Goal: Task Accomplishment & Management: Use online tool/utility

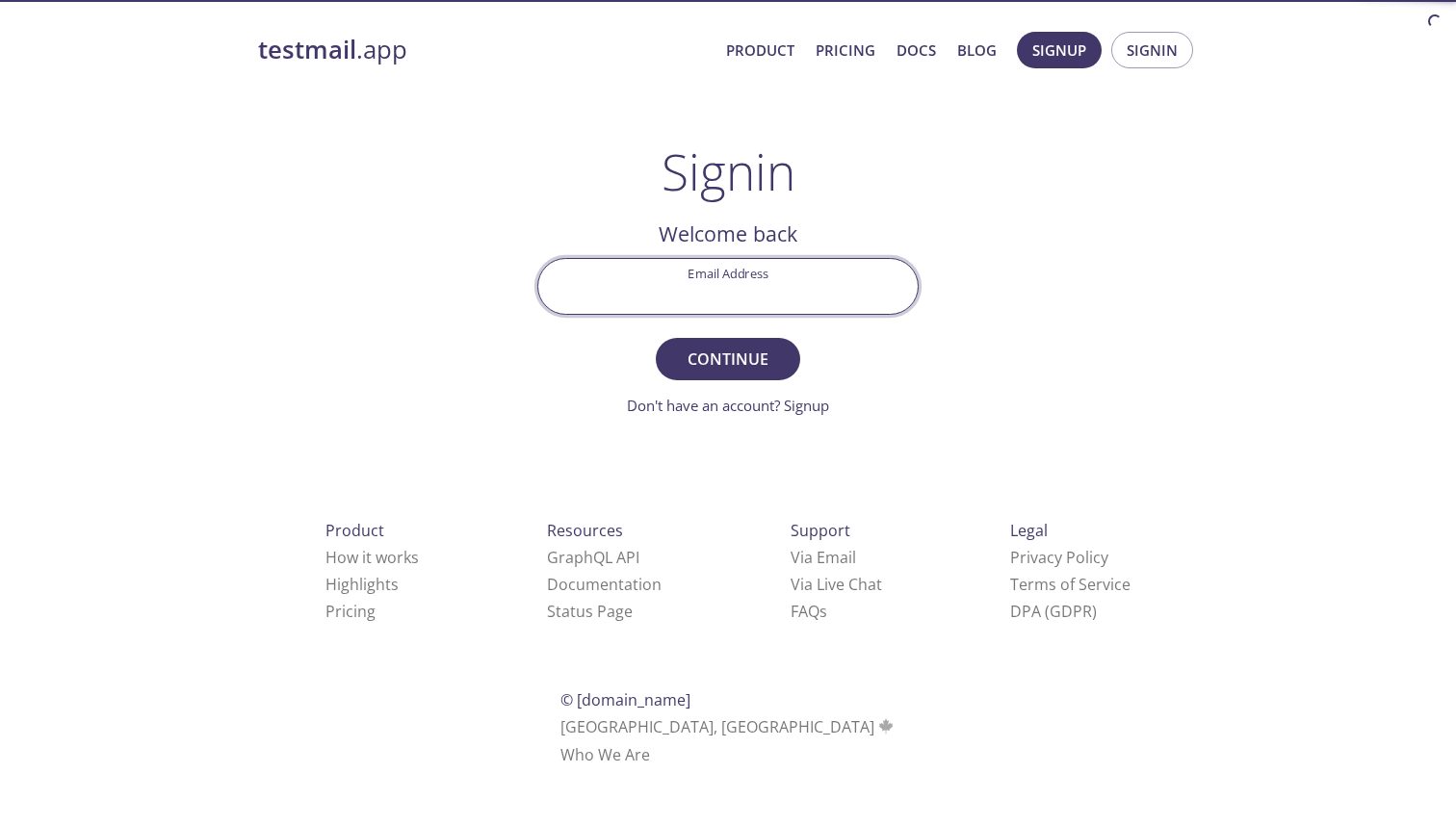
click at [670, 285] on input "Email Address" at bounding box center [728, 286] width 380 height 54
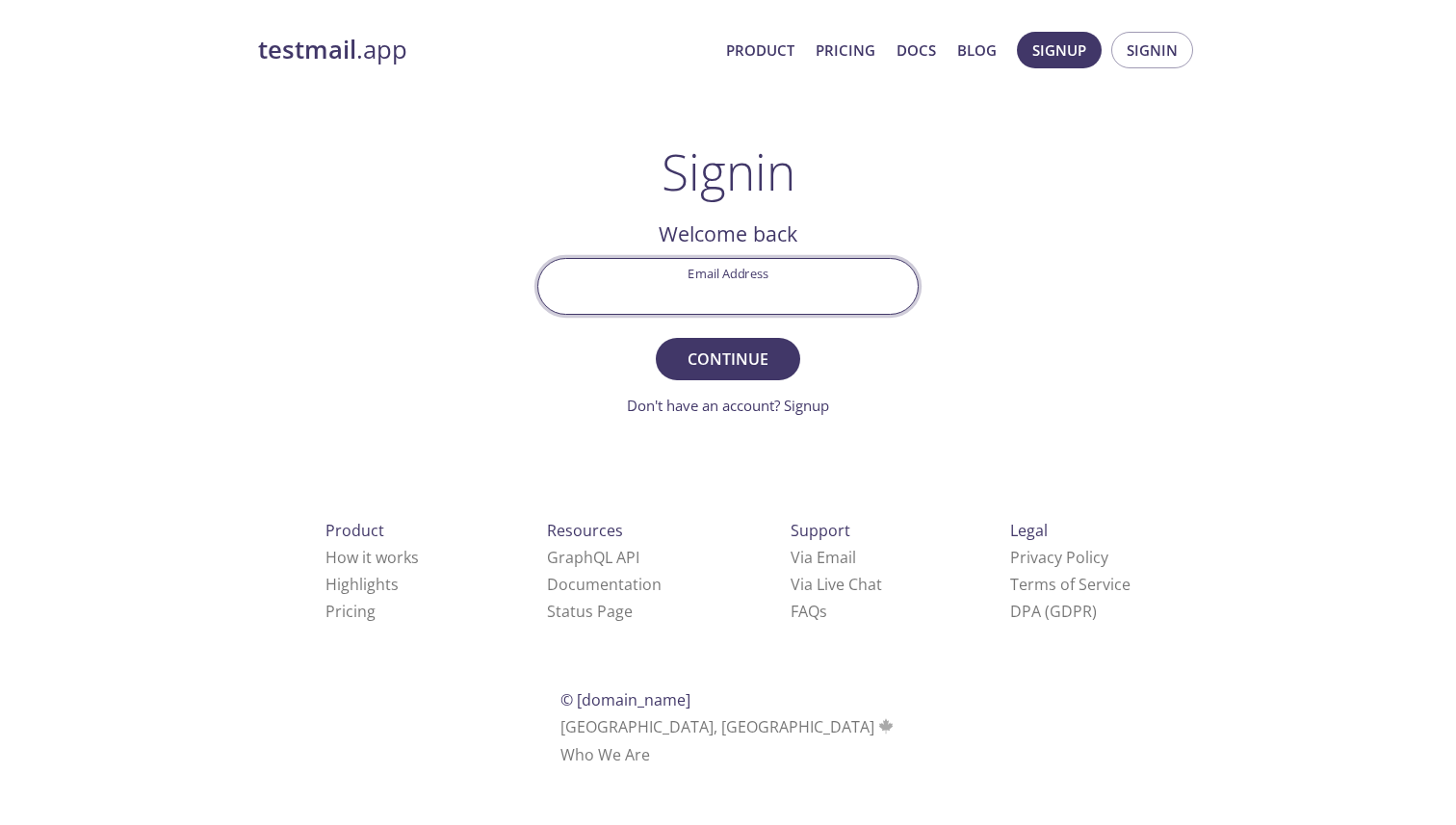
type input "[EMAIL_ADDRESS][PERSON_NAME][DOMAIN_NAME]"
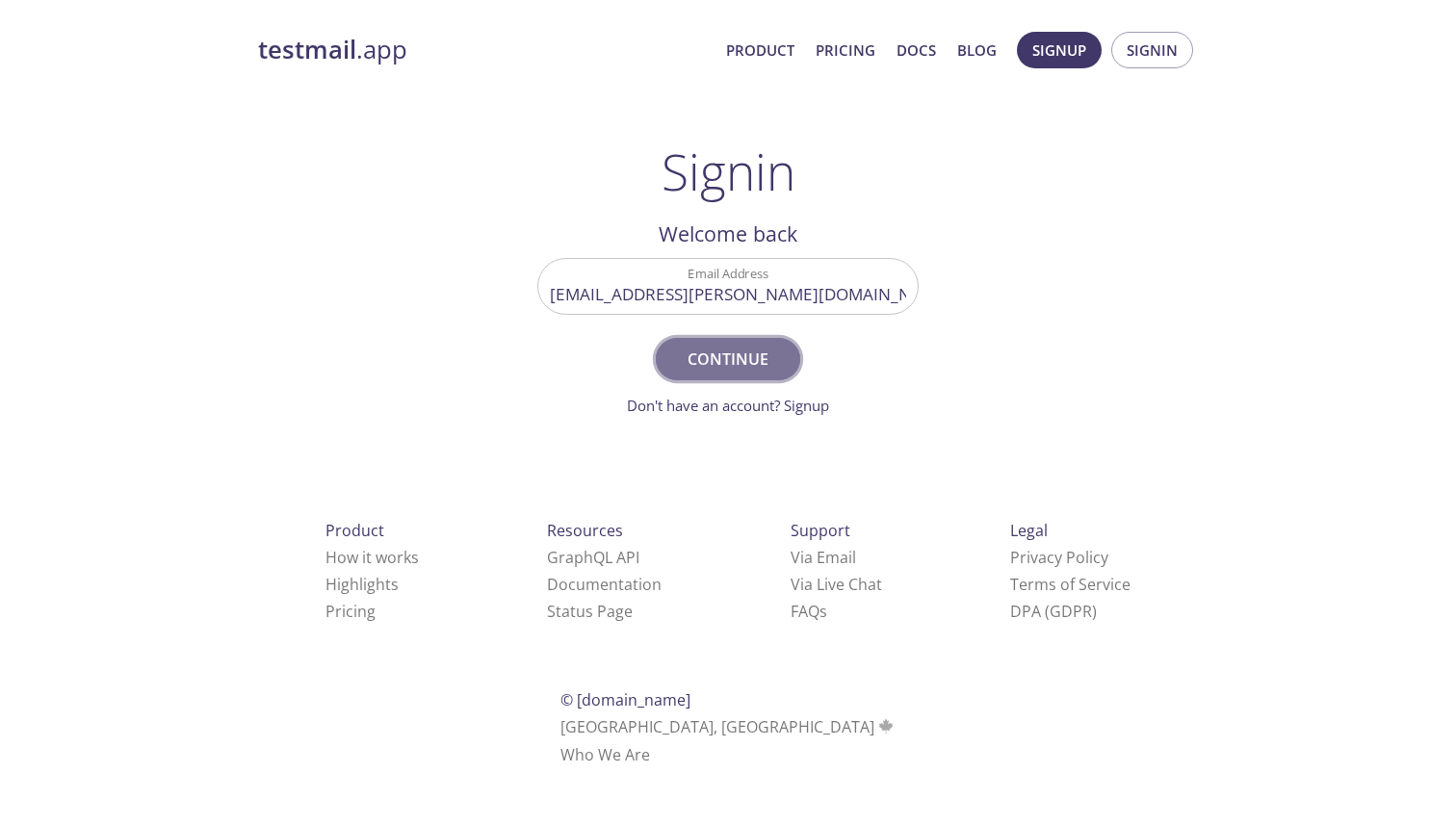
click at [758, 352] on span "Continue" at bounding box center [727, 358] width 102 height 27
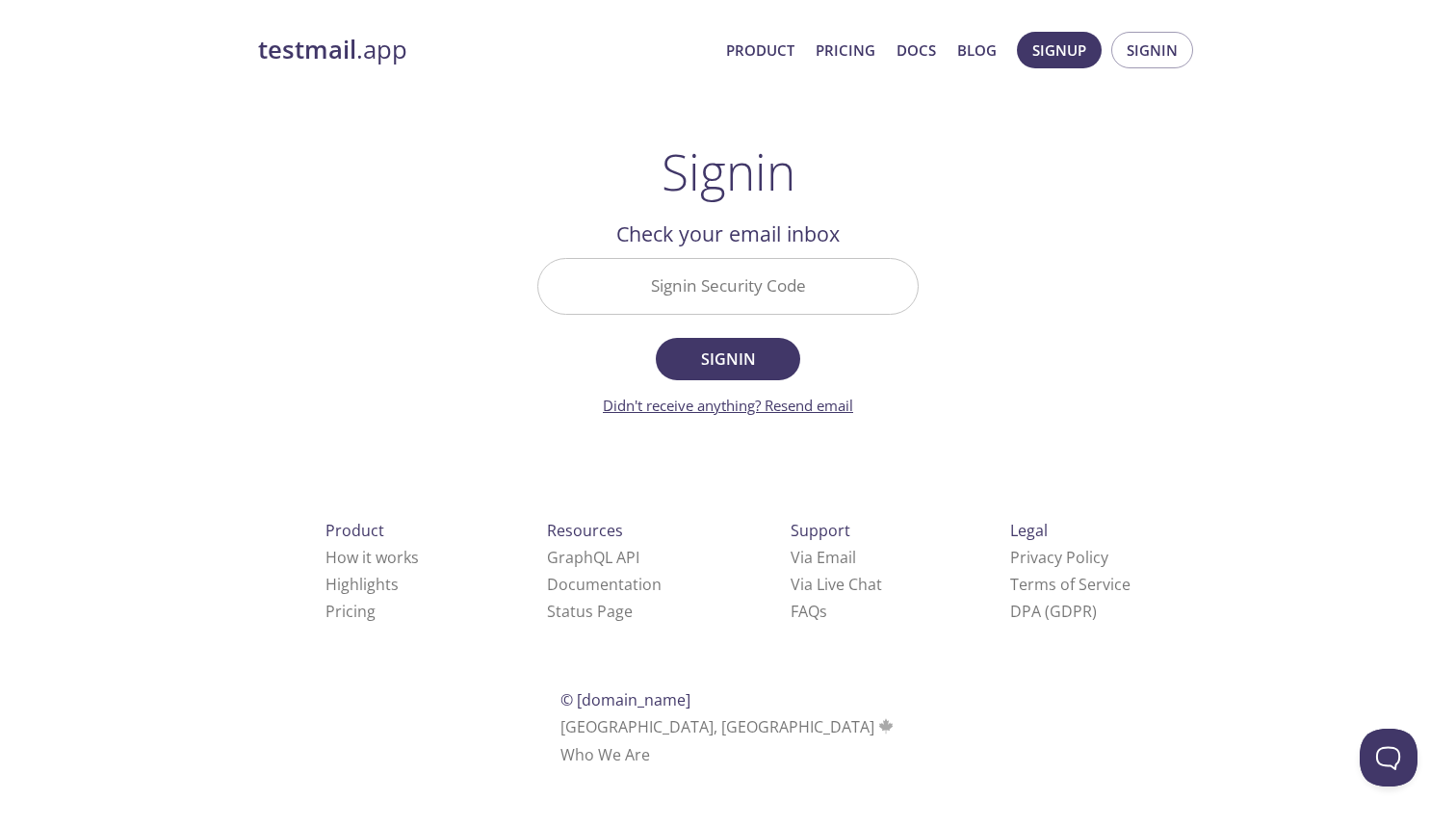
click at [790, 413] on link "Didn't receive anything? Resend email" at bounding box center [727, 405] width 250 height 19
click at [716, 412] on link "Email resent. Check again!" at bounding box center [728, 405] width 172 height 19
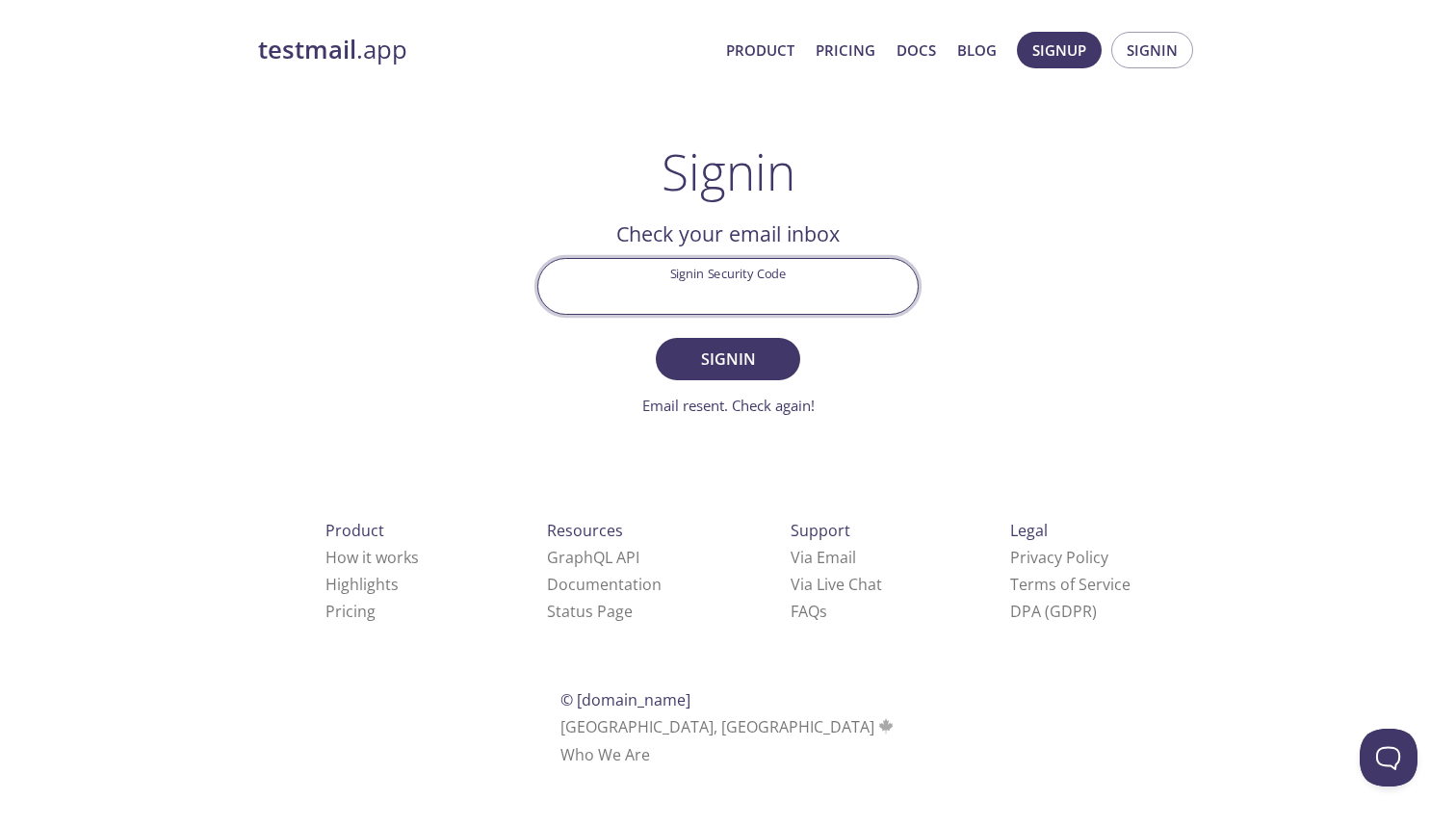
click at [768, 285] on input "Signin Security Code" at bounding box center [728, 286] width 380 height 54
paste input "LKHPAFG"
click at [748, 350] on span "Signin" at bounding box center [727, 358] width 102 height 27
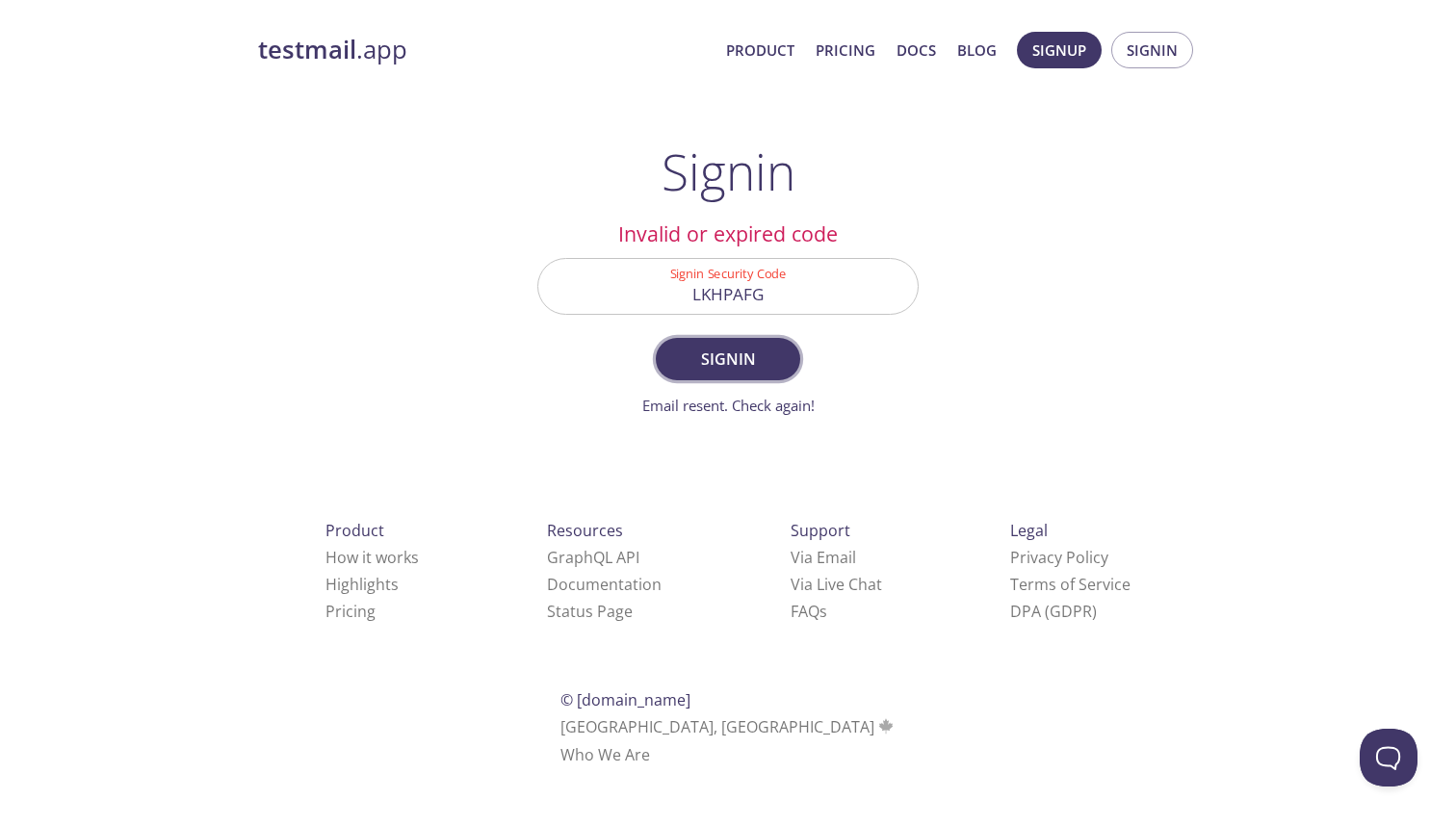
click at [738, 360] on span "Signin" at bounding box center [727, 358] width 102 height 27
click at [753, 407] on link "Email resent. Check again!" at bounding box center [728, 405] width 172 height 19
click at [744, 307] on input "LKHPAFG" at bounding box center [728, 286] width 380 height 54
click at [739, 298] on input "LKHPAFG" at bounding box center [728, 286] width 380 height 54
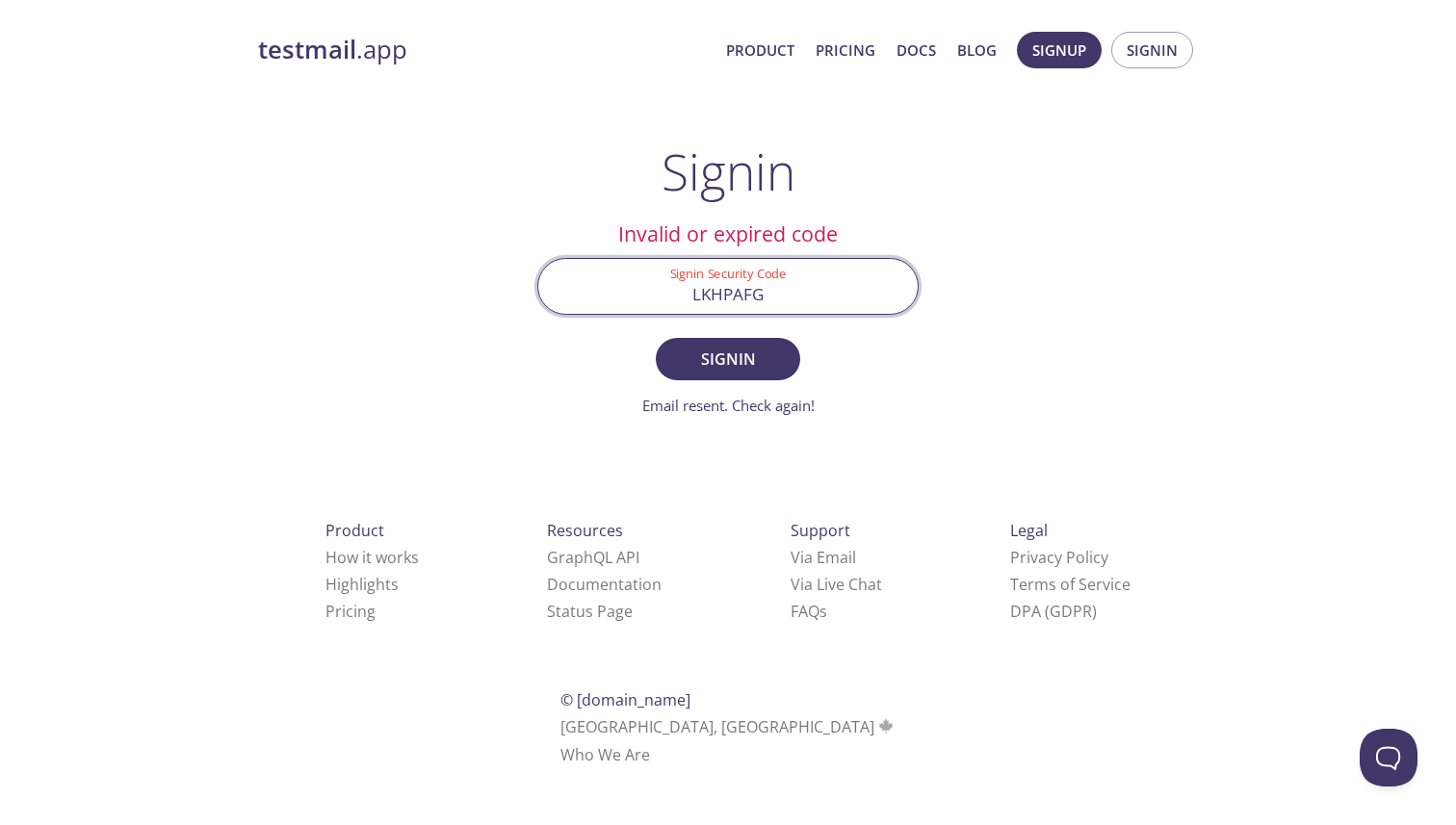
paste input "1ENN1RP"
type input "1ENN1RP"
click at [742, 350] on span "Signin" at bounding box center [727, 358] width 102 height 27
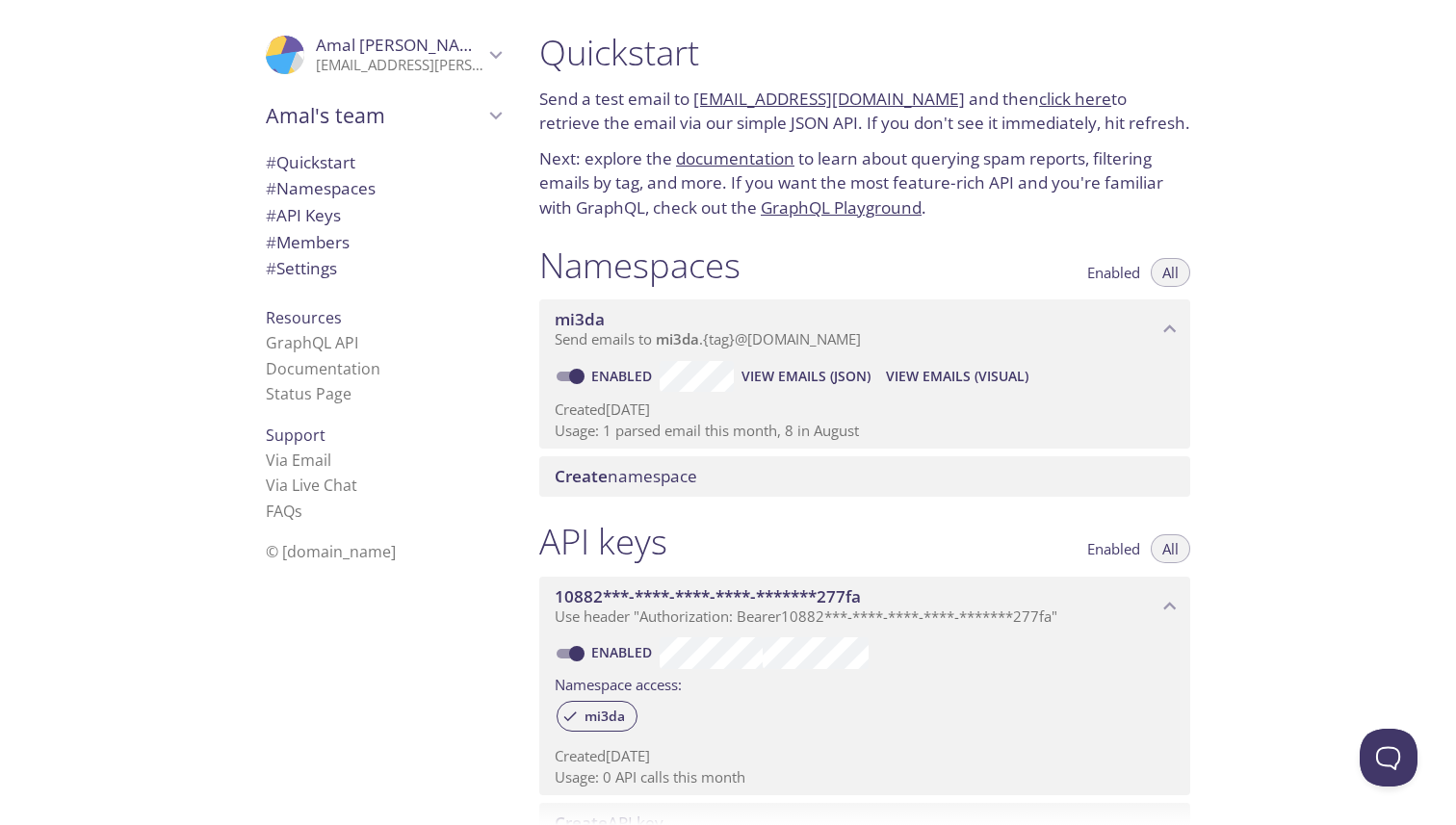
drag, startPoint x: 913, startPoint y: 100, endPoint x: 693, endPoint y: 87, distance: 220.4
click at [693, 87] on p "Send a test email to [EMAIL_ADDRESS][DOMAIN_NAME] and then click here to retrie…" at bounding box center [864, 112] width 651 height 49
copy link "[EMAIL_ADDRESS][DOMAIN_NAME]"
